Goal: Information Seeking & Learning: Learn about a topic

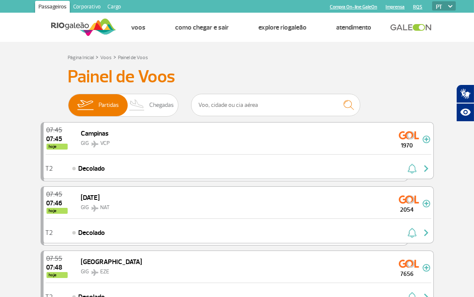
click at [53, 10] on link "Passageiros" at bounding box center [52, 8] width 35 height 14
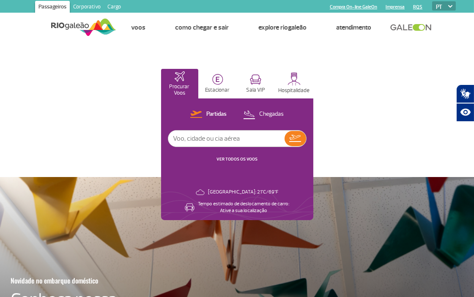
click at [76, 27] on img at bounding box center [83, 27] width 65 height 21
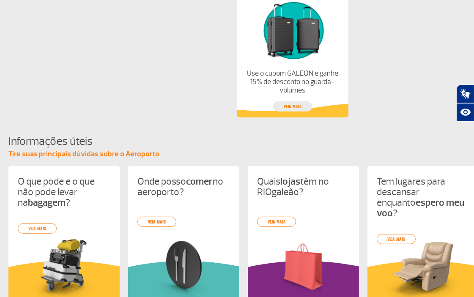
scroll to position [798, 0]
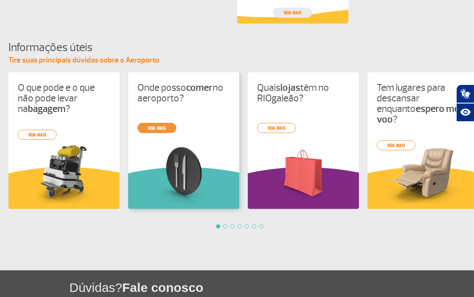
click at [157, 127] on link "veja mais" at bounding box center [156, 128] width 39 height 10
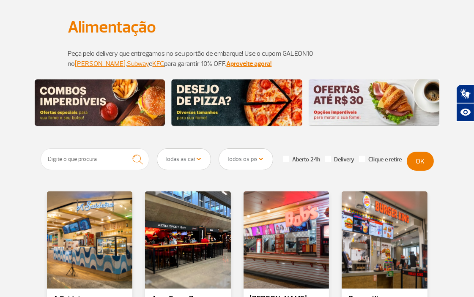
scroll to position [63, 0]
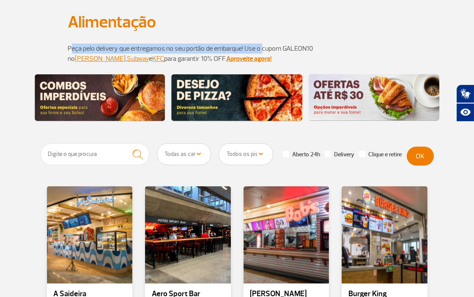
drag, startPoint x: 70, startPoint y: 46, endPoint x: 265, endPoint y: 45, distance: 194.4
click at [265, 45] on p "Peça pelo delivery que entregamos no seu portão de embarque! Use o cupom GALEON…" at bounding box center [237, 54] width 338 height 20
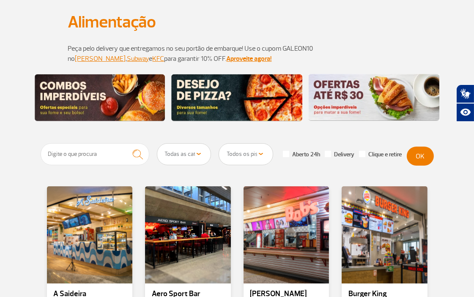
click at [289, 44] on p "Peça pelo delivery que entregamos no seu portão de embarque! Use o cupom GALEON…" at bounding box center [237, 54] width 338 height 20
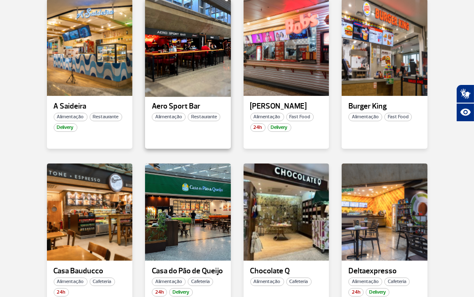
scroll to position [204, 0]
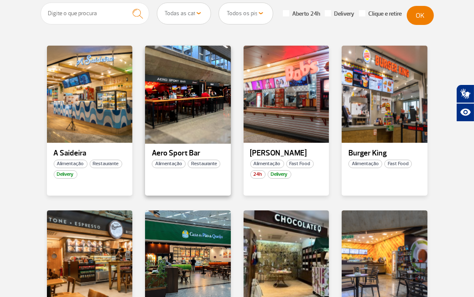
click at [191, 112] on div at bounding box center [187, 94] width 87 height 99
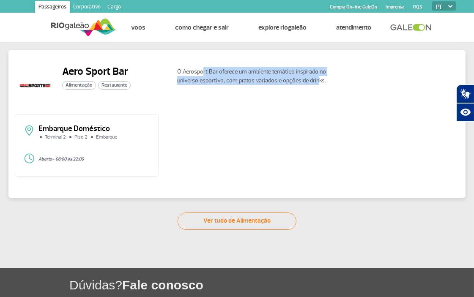
drag, startPoint x: 201, startPoint y: 74, endPoint x: 314, endPoint y: 85, distance: 113.8
click at [314, 85] on div "O Aerosport Bar oferece um ambiente temático inspirado no universo esportivo, c…" at bounding box center [314, 85] width 289 height 41
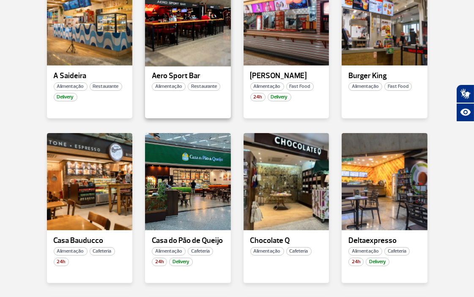
scroll to position [235, 0]
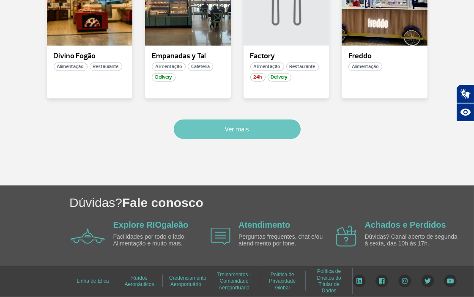
click at [244, 125] on button "Ver mais" at bounding box center [237, 129] width 127 height 19
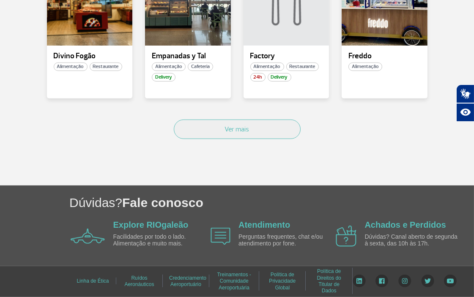
scroll to position [1136, 0]
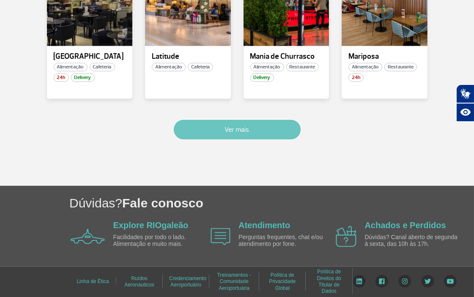
click at [252, 127] on button "Ver mais" at bounding box center [237, 129] width 127 height 19
click at [252, 128] on button "Ver mais" at bounding box center [237, 129] width 127 height 19
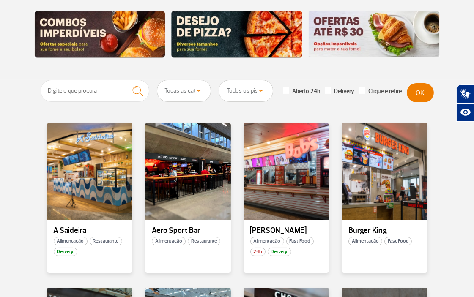
scroll to position [183, 0]
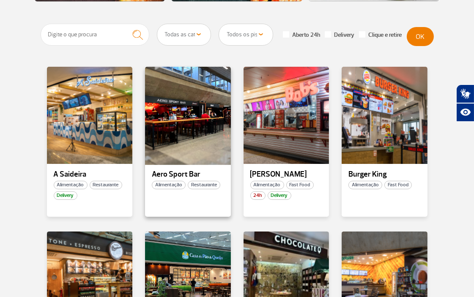
click at [187, 113] on div at bounding box center [187, 115] width 87 height 99
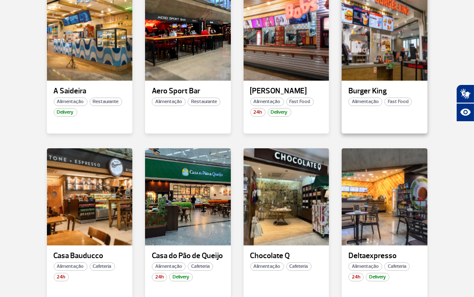
scroll to position [328, 0]
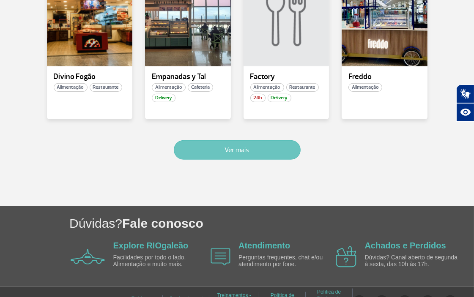
click at [285, 141] on button "Ver mais" at bounding box center [237, 149] width 127 height 19
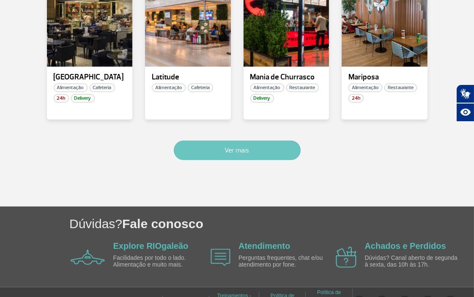
click at [201, 142] on button "Ver mais" at bounding box center [237, 150] width 127 height 19
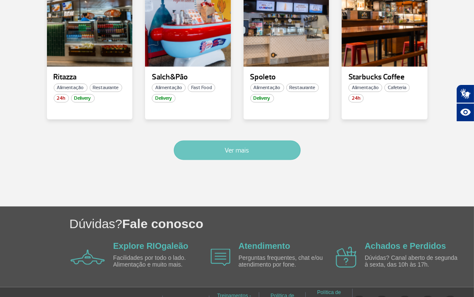
click at [258, 155] on button "Ver mais" at bounding box center [237, 150] width 127 height 19
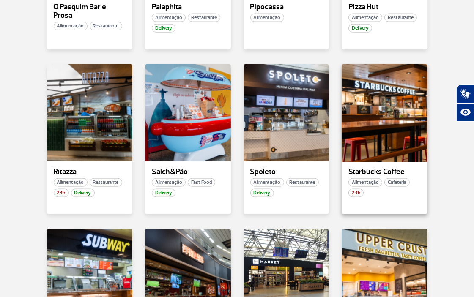
scroll to position [1523, 0]
